Goal: Book appointment/travel/reservation

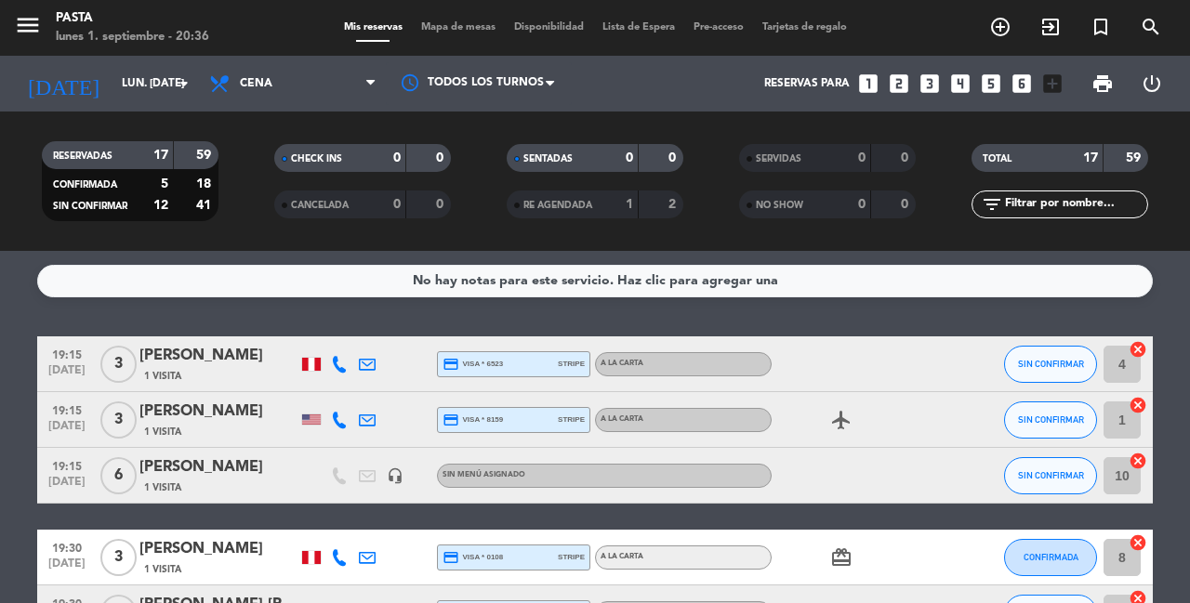
click at [1027, 85] on icon "looks_6" at bounding box center [1021, 84] width 24 height 24
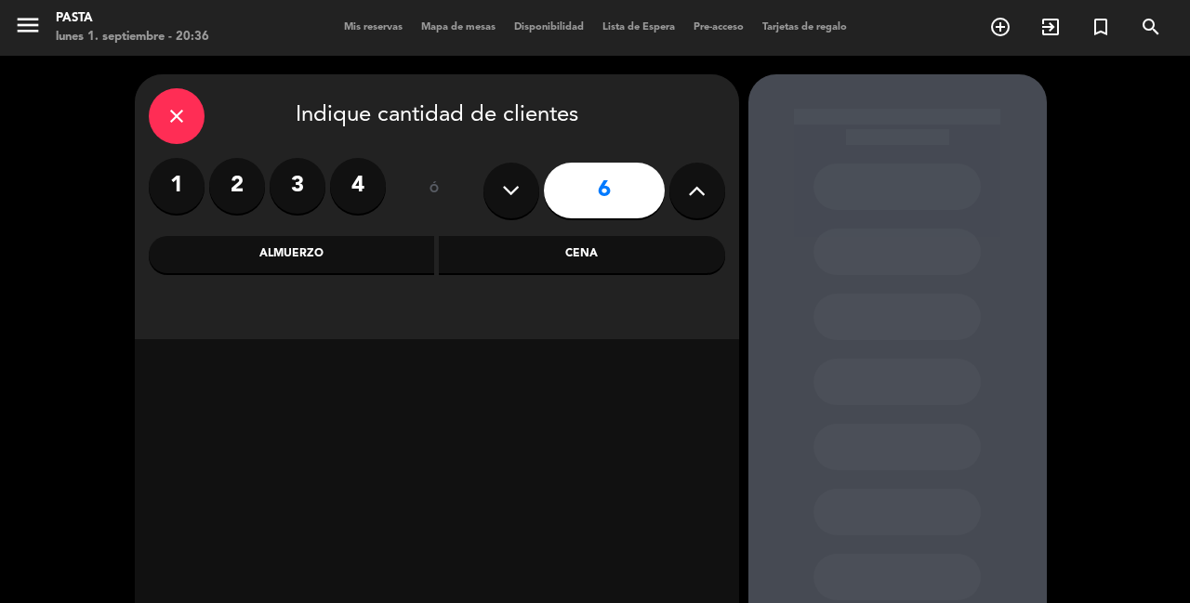
click at [683, 176] on button at bounding box center [697, 191] width 56 height 56
type input "8"
click at [493, 224] on div "close Indique cantidad de clientes 1 2 3 4 ó 8 Almuerzo Cena" at bounding box center [437, 206] width 604 height 265
click at [500, 241] on div "Cena" at bounding box center [582, 254] width 286 height 37
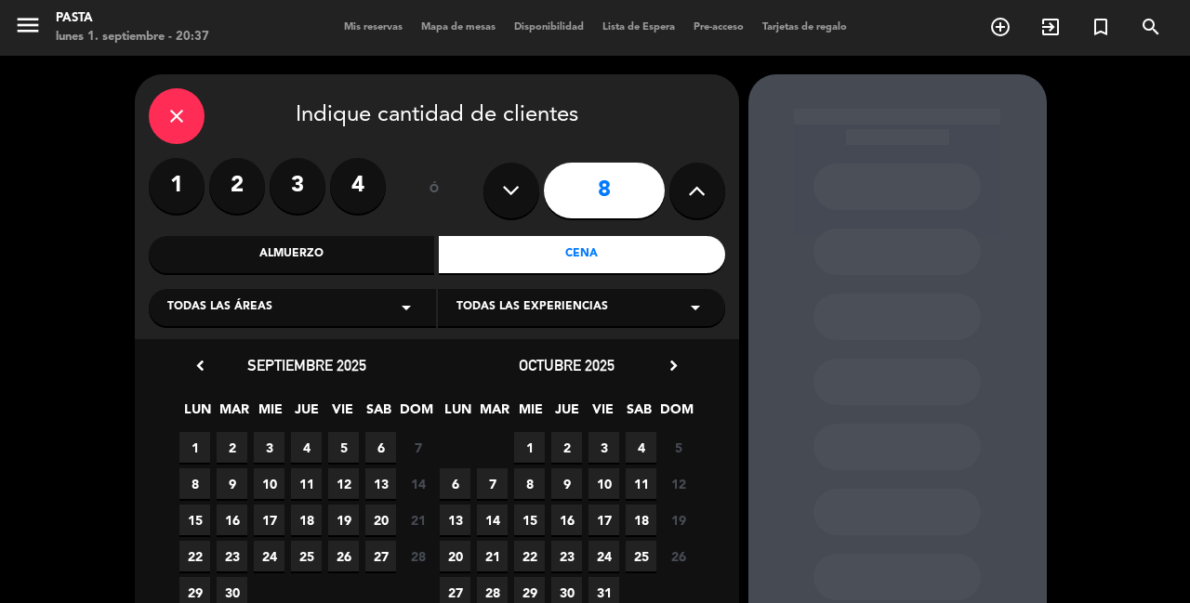
click at [340, 436] on span "5" at bounding box center [343, 447] width 31 height 31
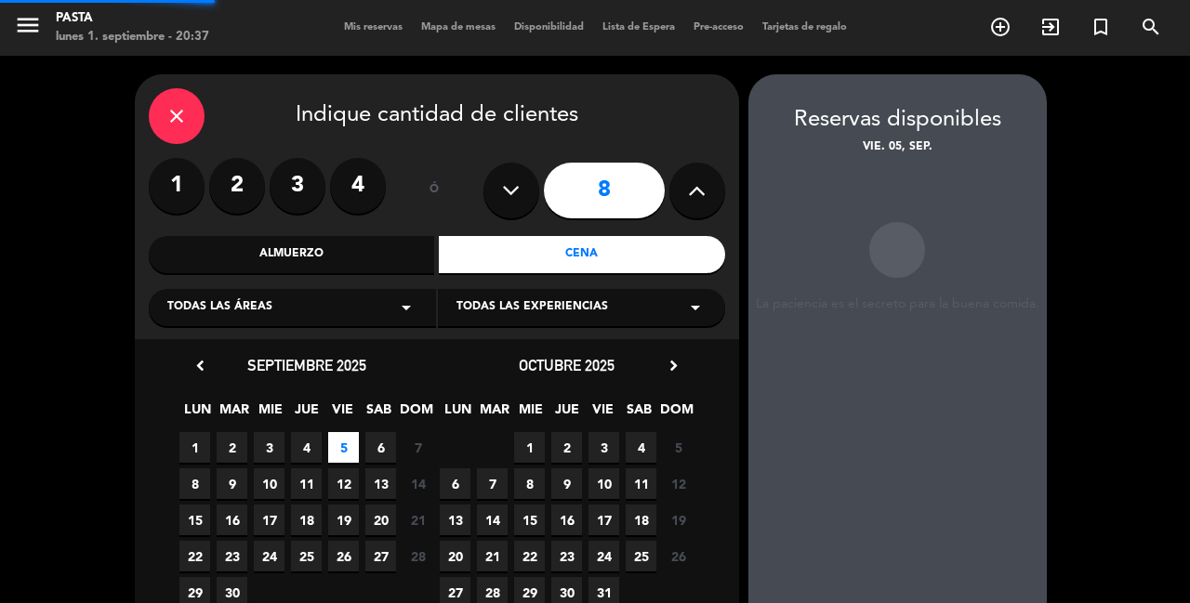
scroll to position [74, 0]
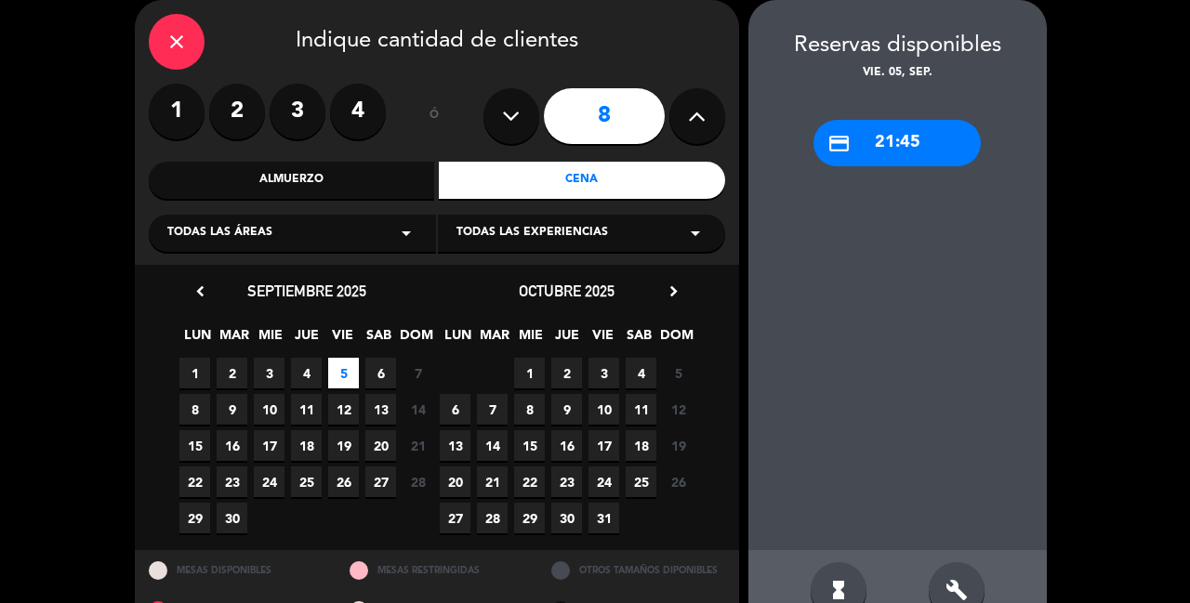
click at [171, 46] on icon "close" at bounding box center [176, 42] width 22 height 22
